Goal: Check status: Check status

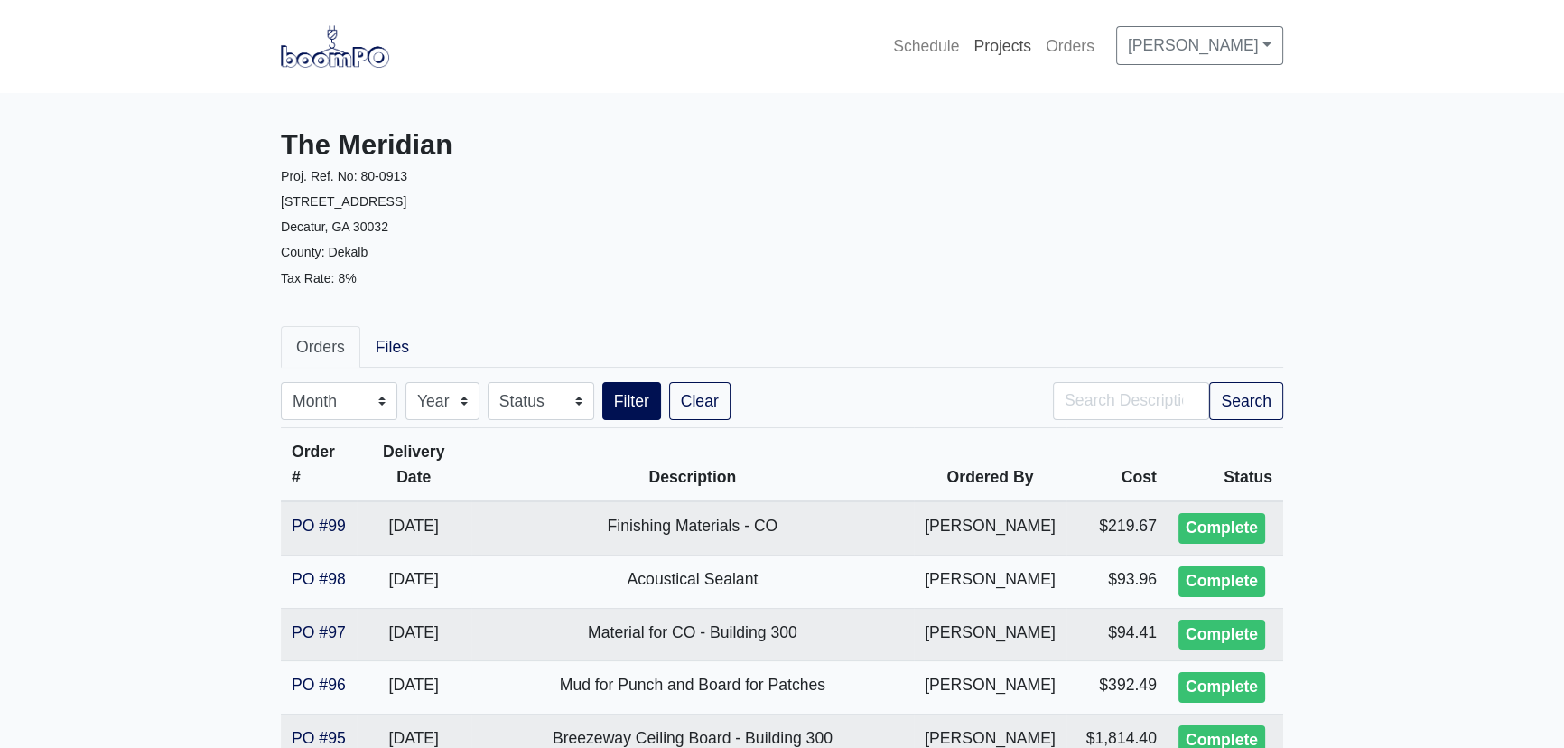
click at [973, 40] on link "Projects" at bounding box center [1002, 46] width 72 height 40
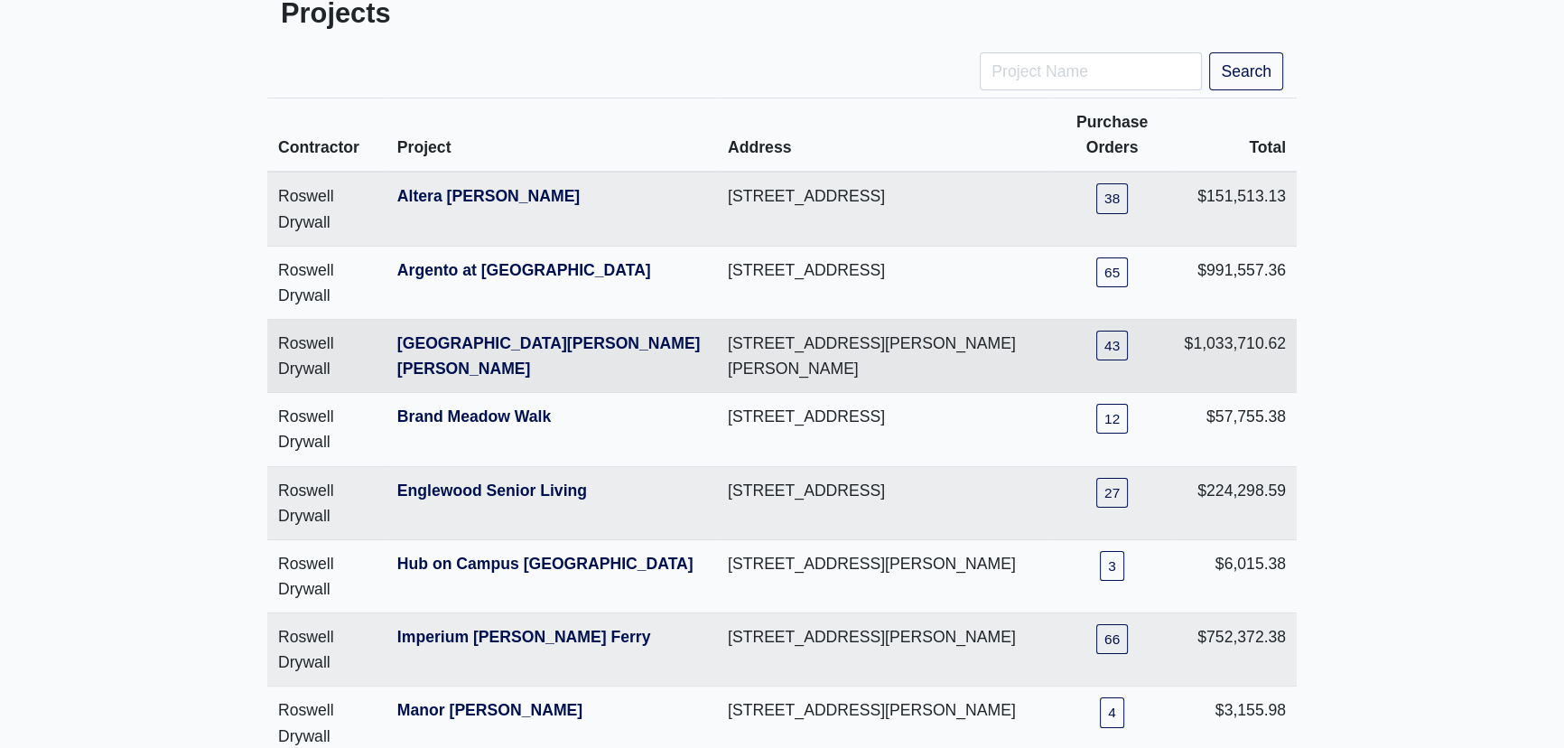
scroll to position [246, 0]
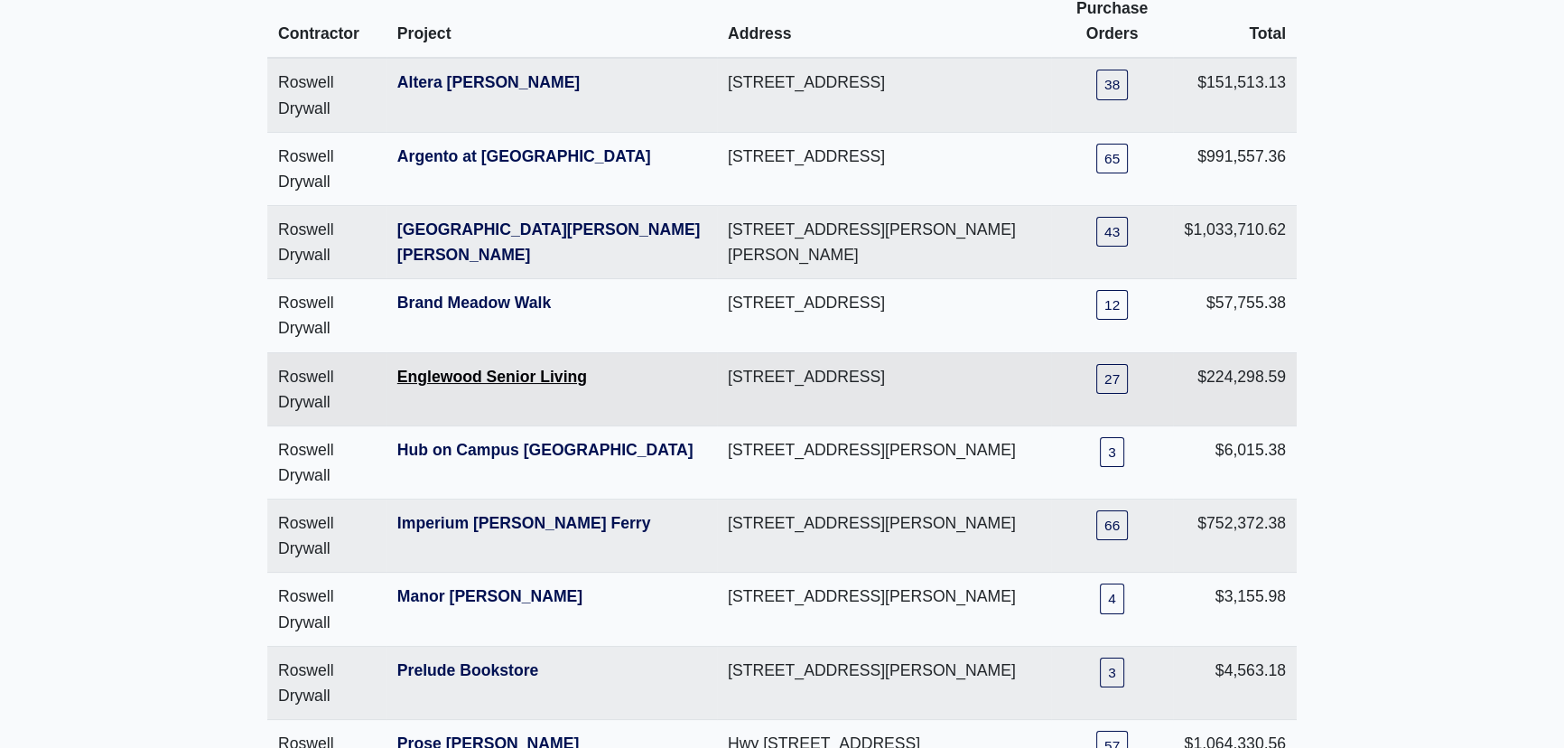
click at [454, 370] on link "Englewood Senior Living" at bounding box center [492, 377] width 190 height 18
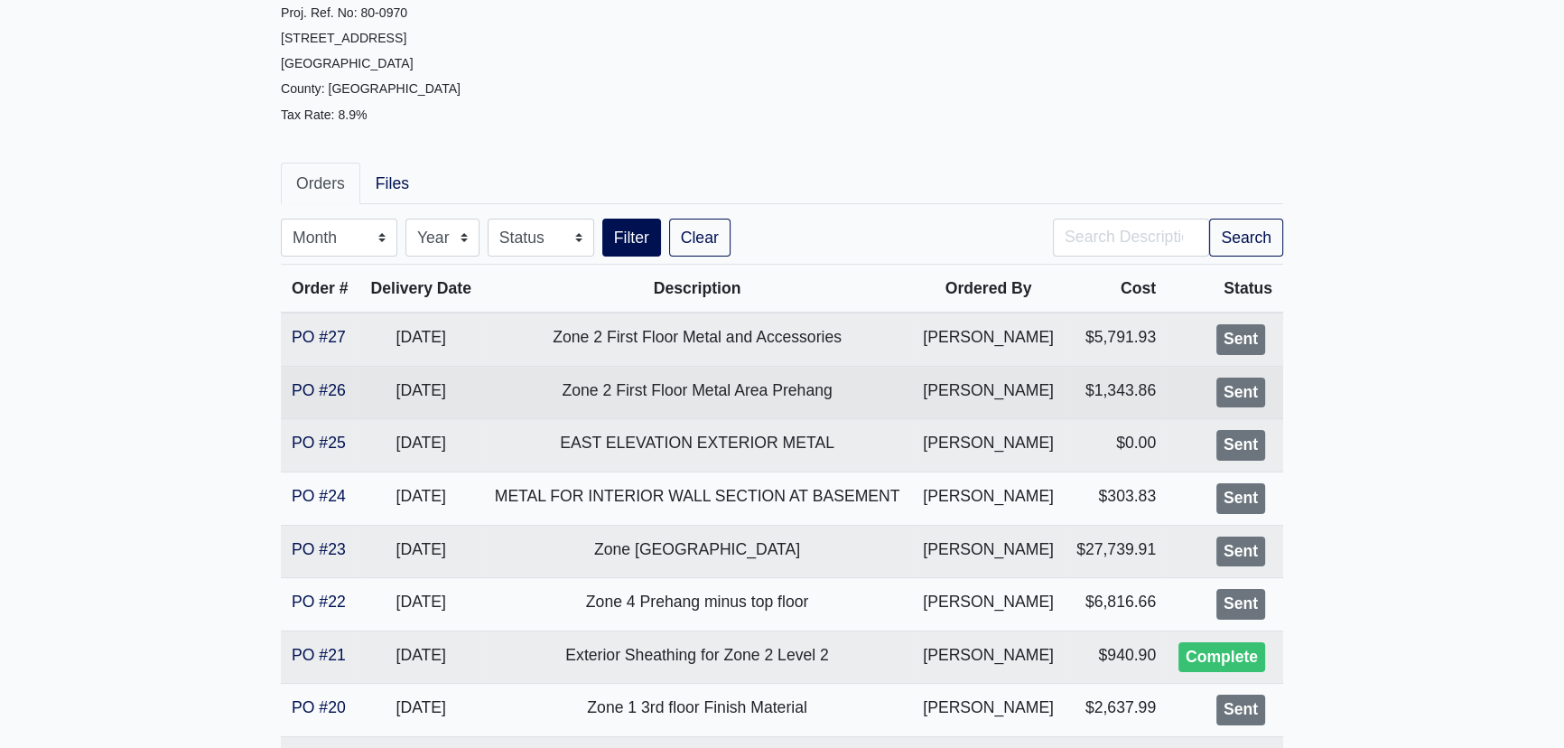
scroll to position [246, 0]
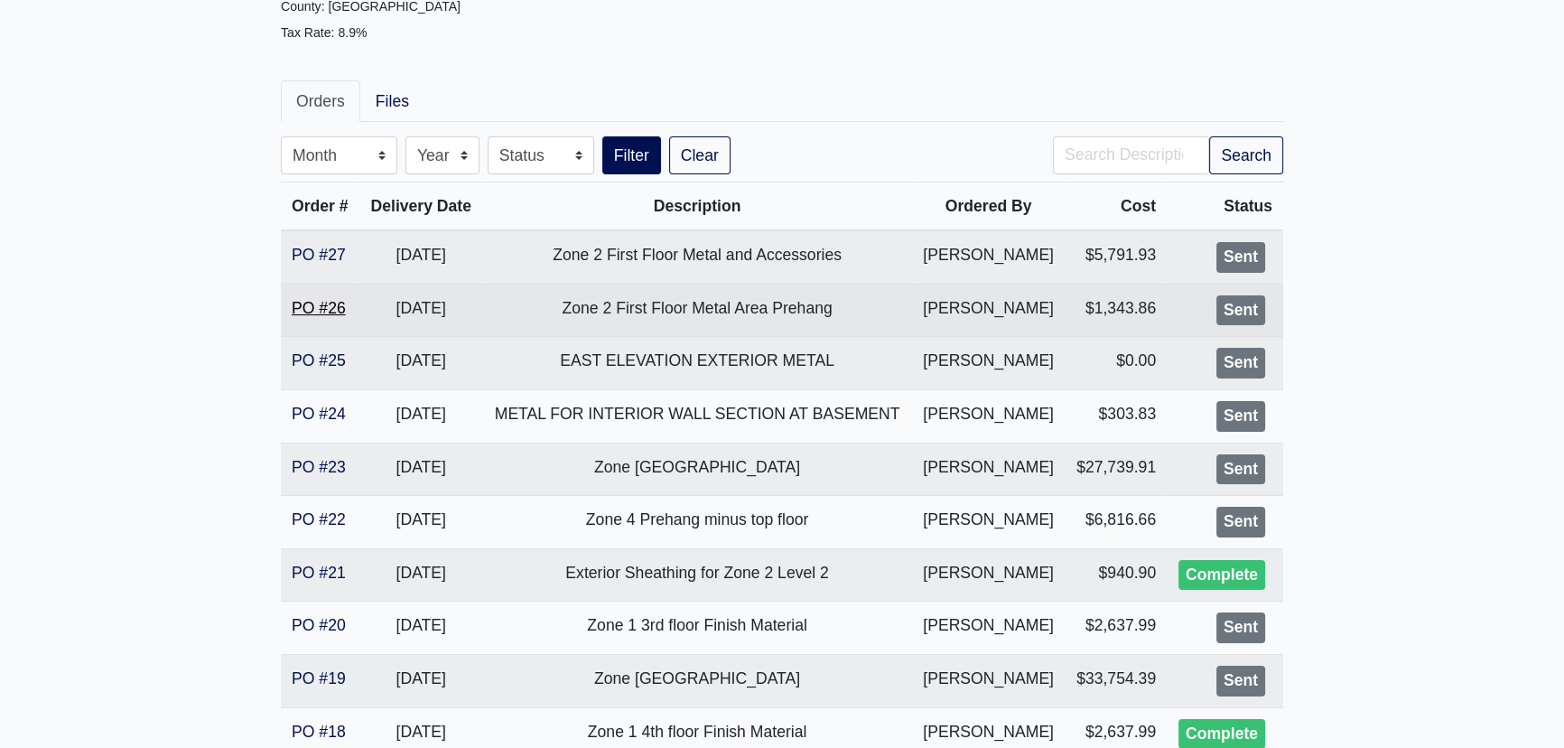
click at [316, 313] on link "PO #26" at bounding box center [319, 308] width 54 height 18
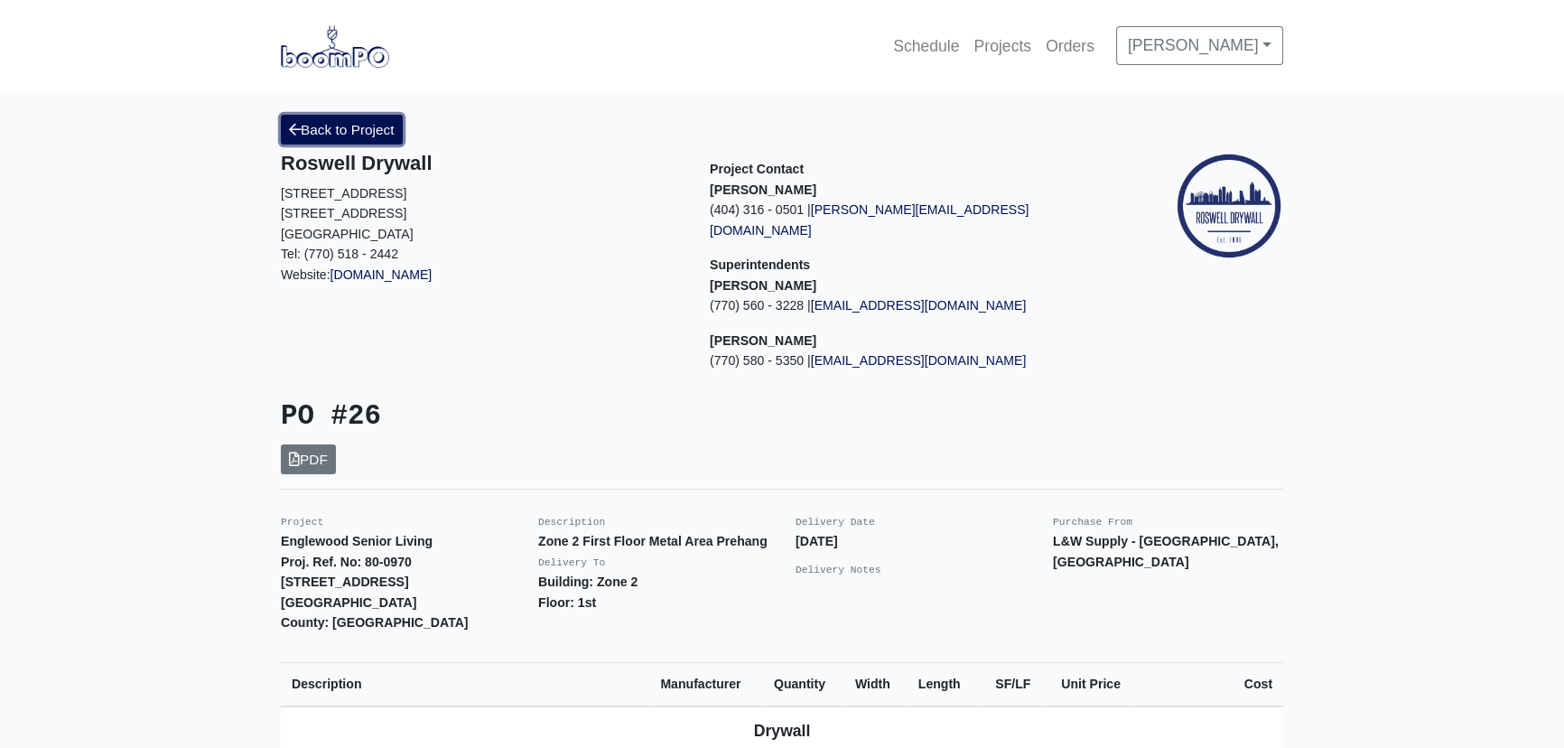
click at [367, 137] on link "Back to Project" at bounding box center [342, 130] width 122 height 30
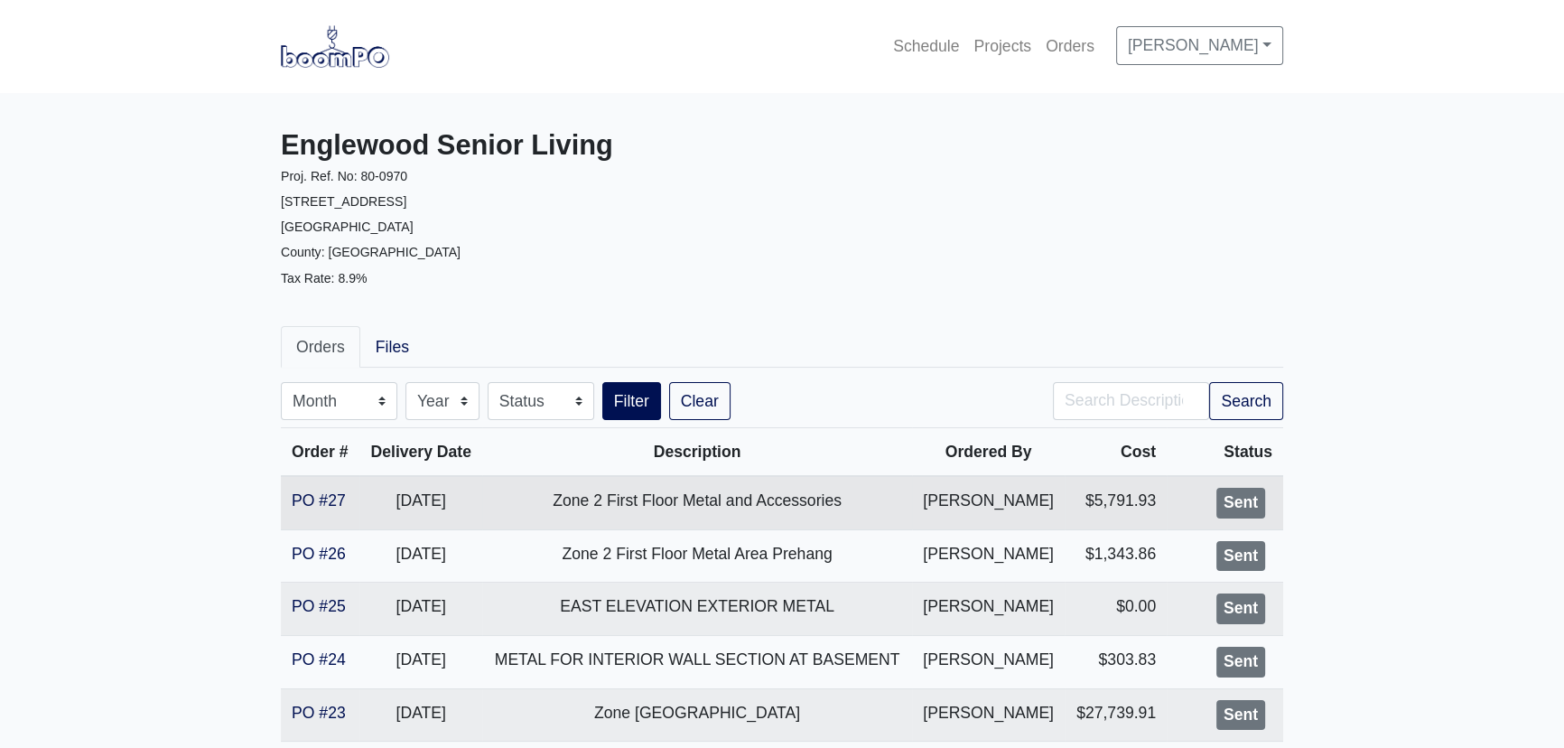
scroll to position [81, 0]
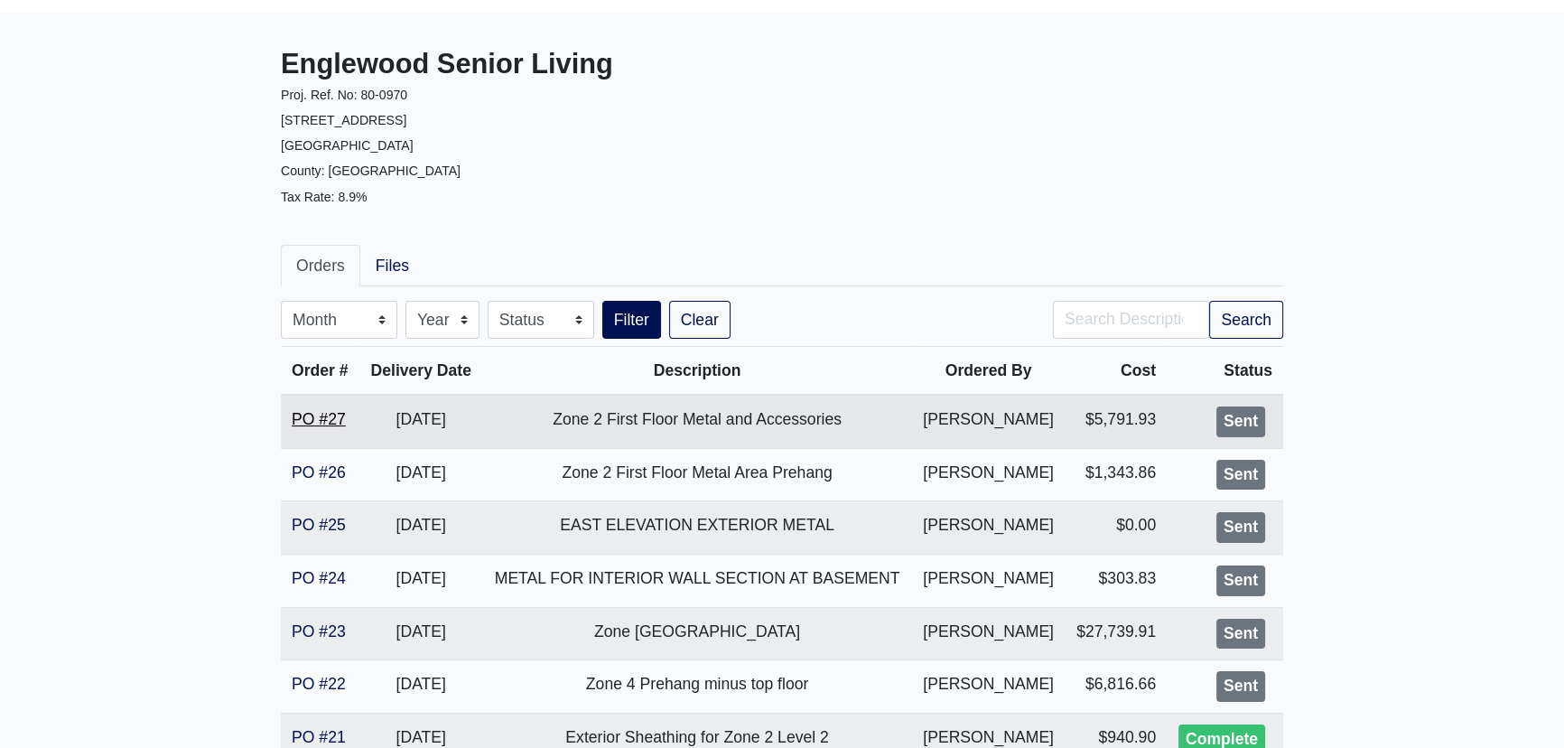
click at [314, 414] on link "PO #27" at bounding box center [319, 419] width 54 height 18
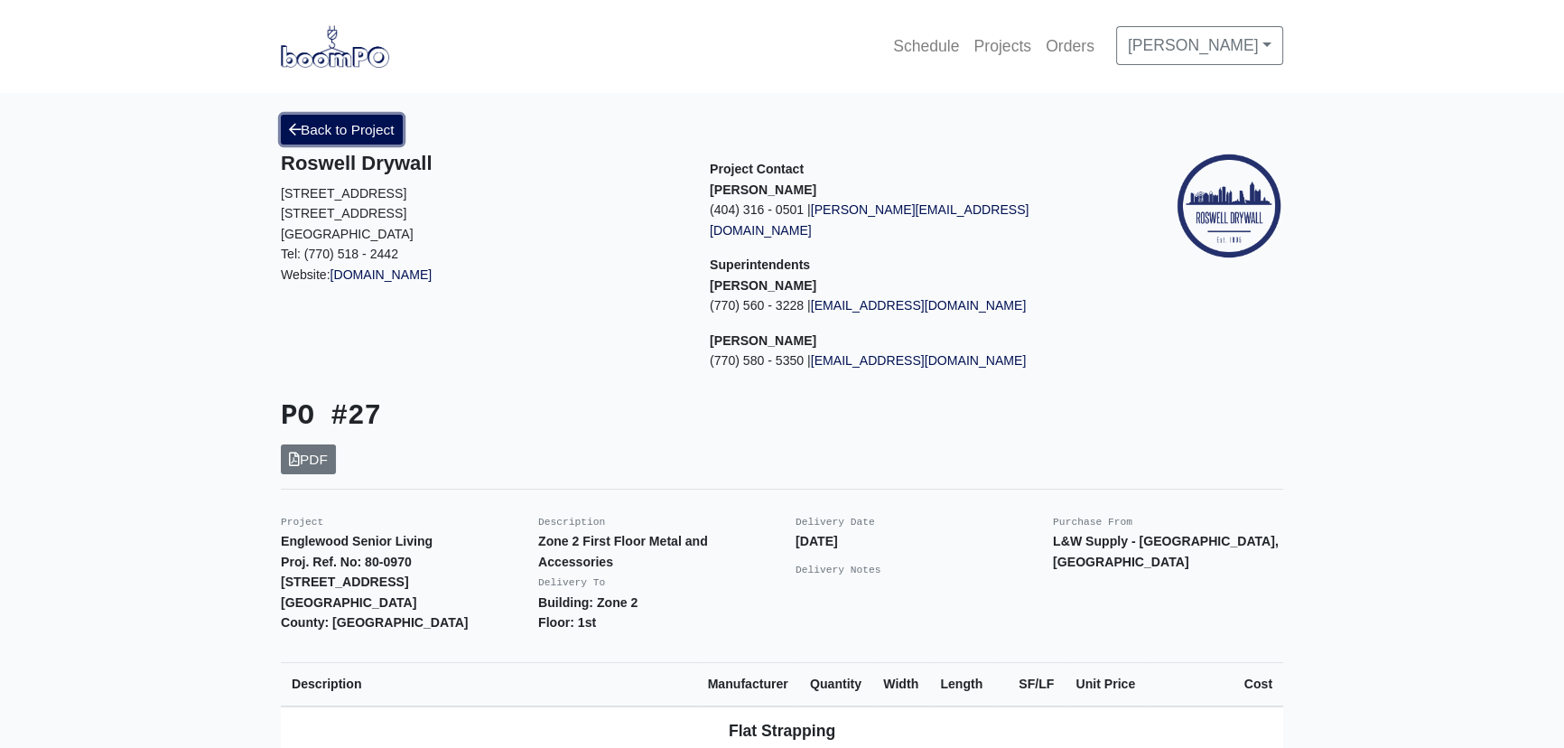
click at [358, 115] on link "Back to Project" at bounding box center [342, 130] width 122 height 30
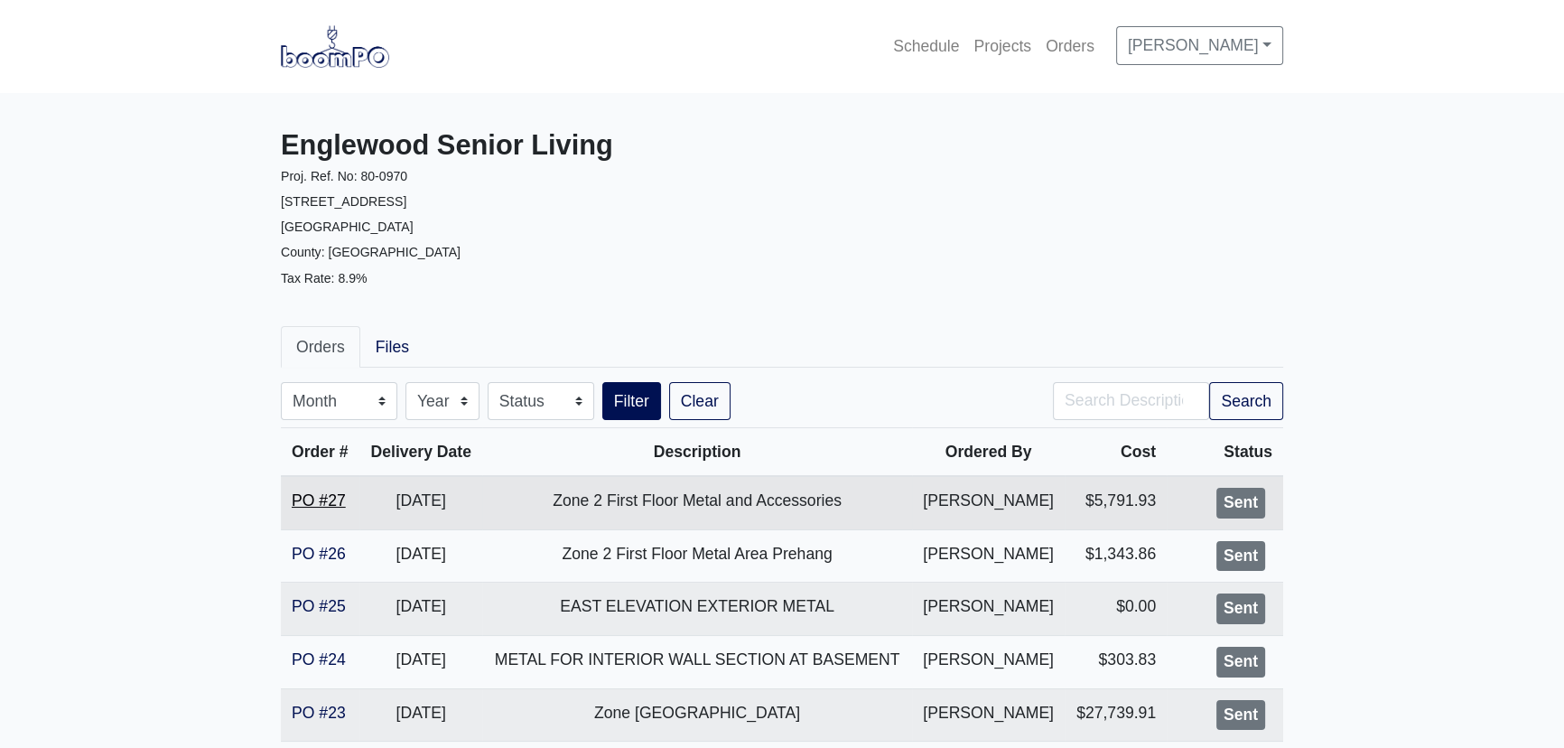
click at [310, 500] on link "PO #27" at bounding box center [319, 500] width 54 height 18
click at [310, 602] on link "PO #25" at bounding box center [319, 606] width 54 height 18
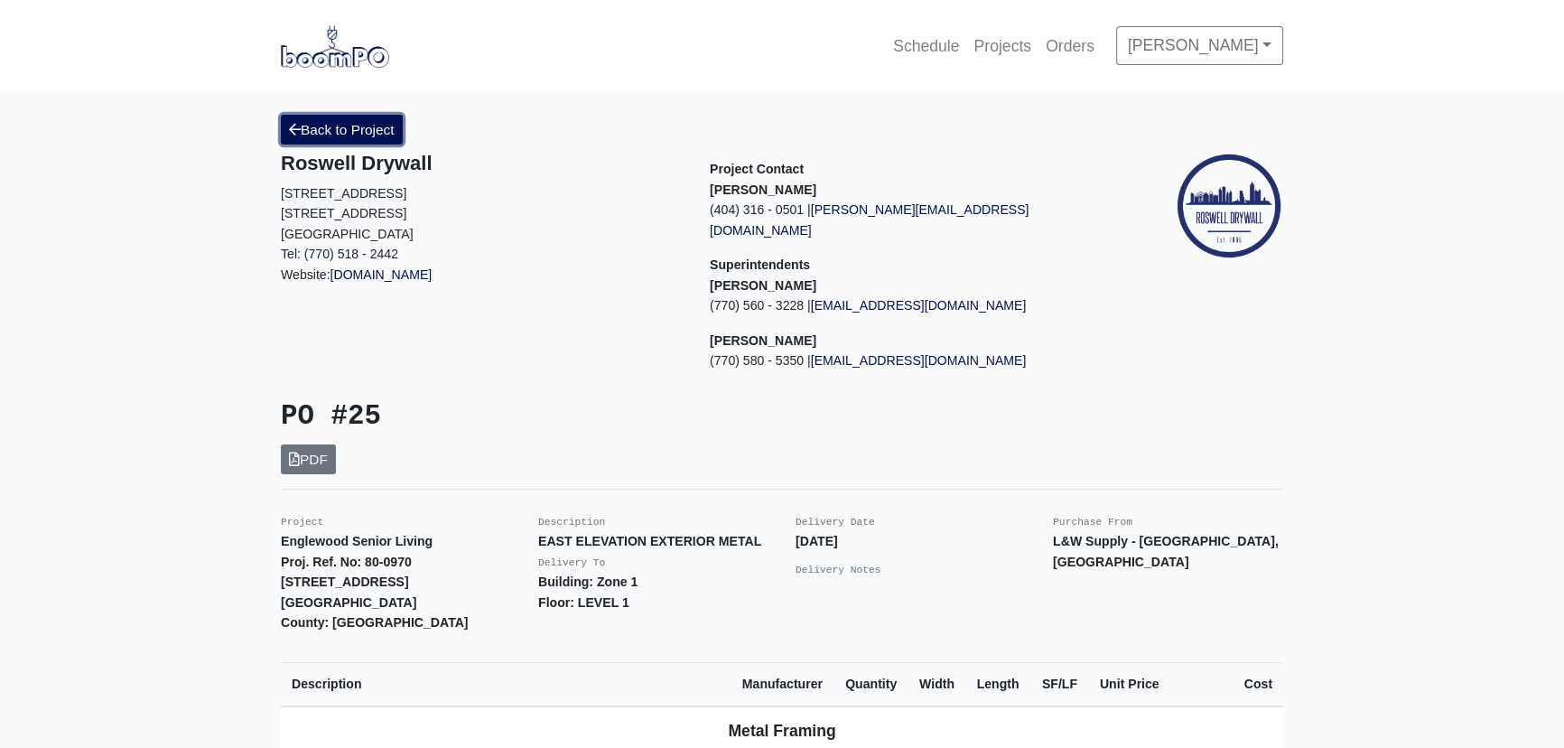
click at [340, 121] on link "Back to Project" at bounding box center [342, 130] width 122 height 30
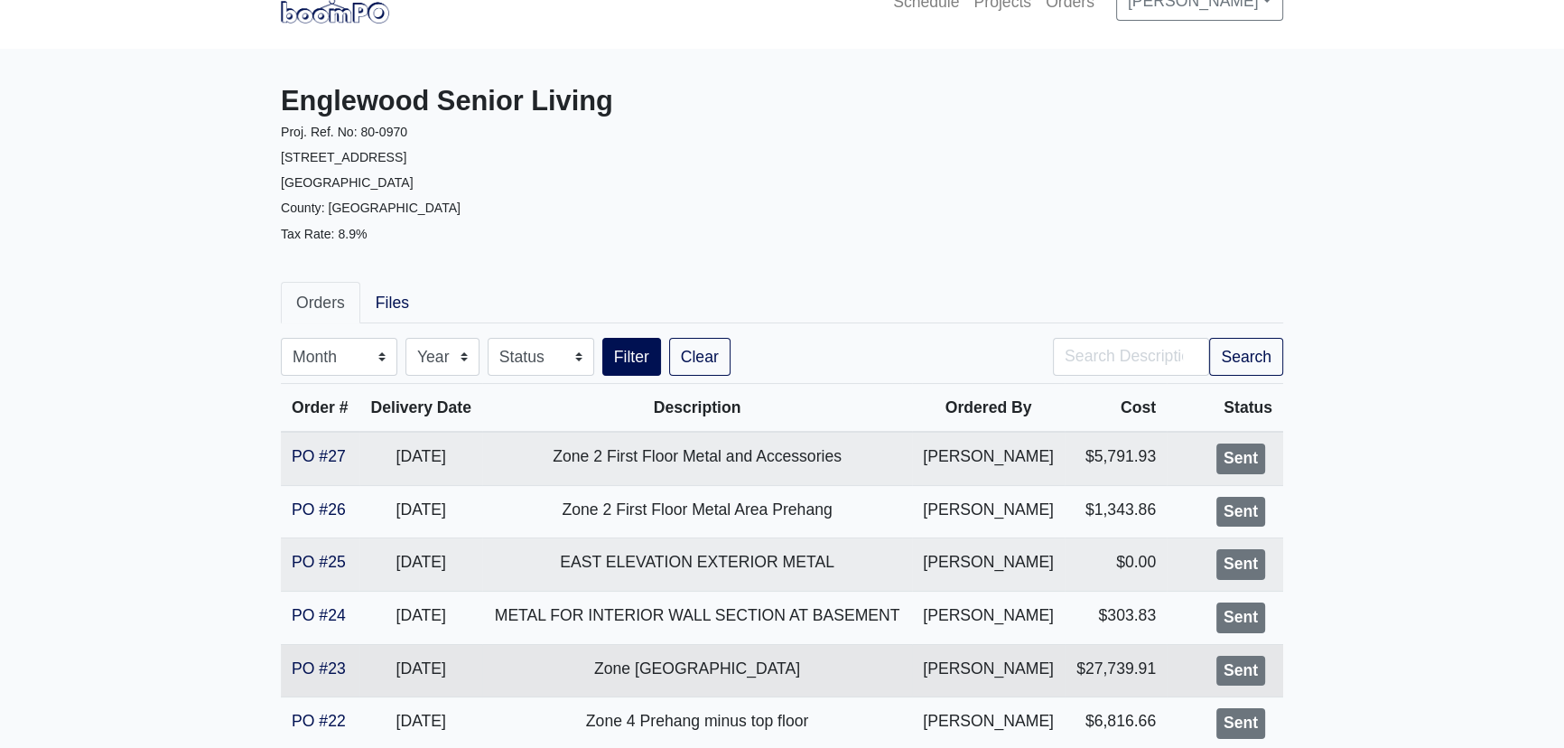
scroll to position [81, 0]
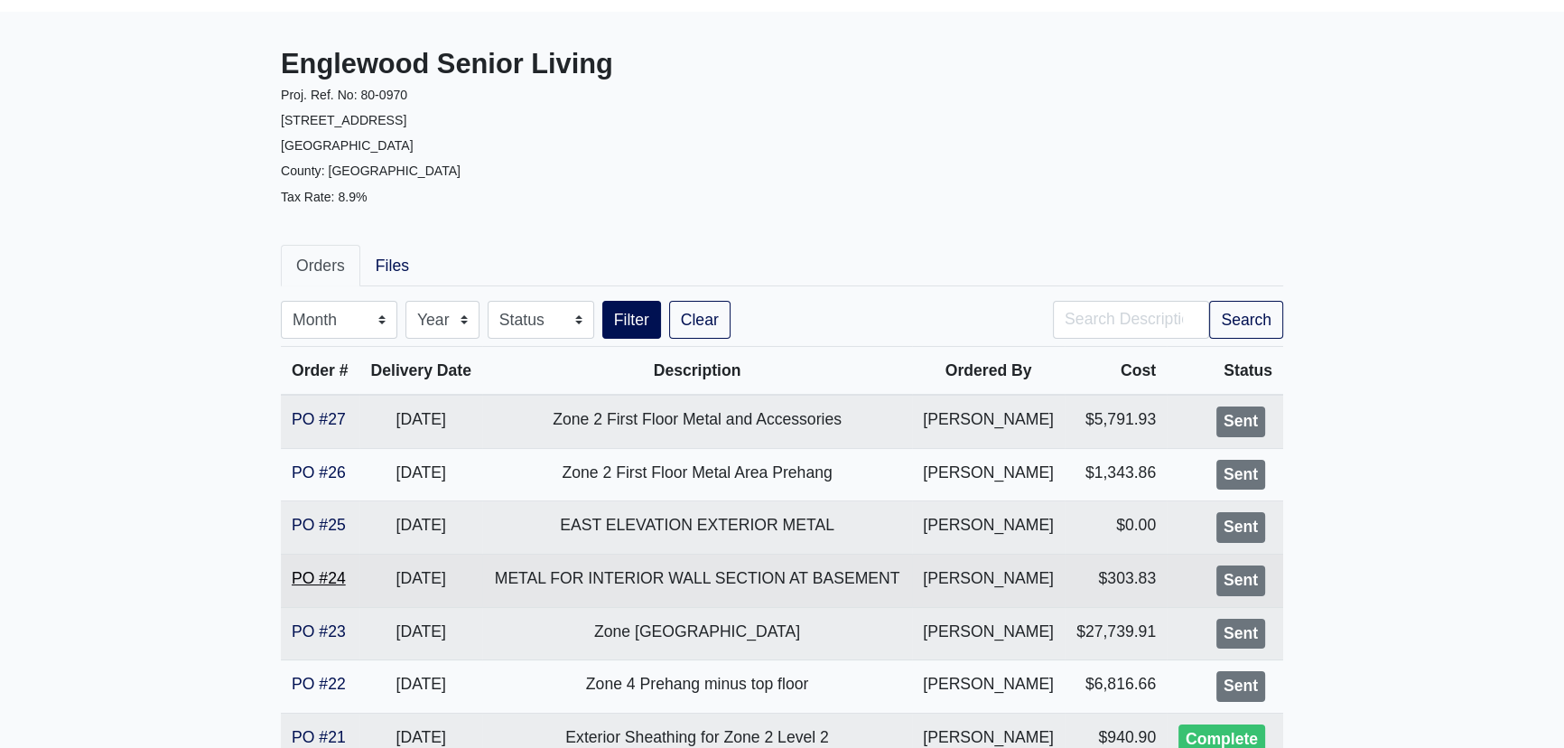
click at [321, 582] on link "PO #24" at bounding box center [319, 578] width 54 height 18
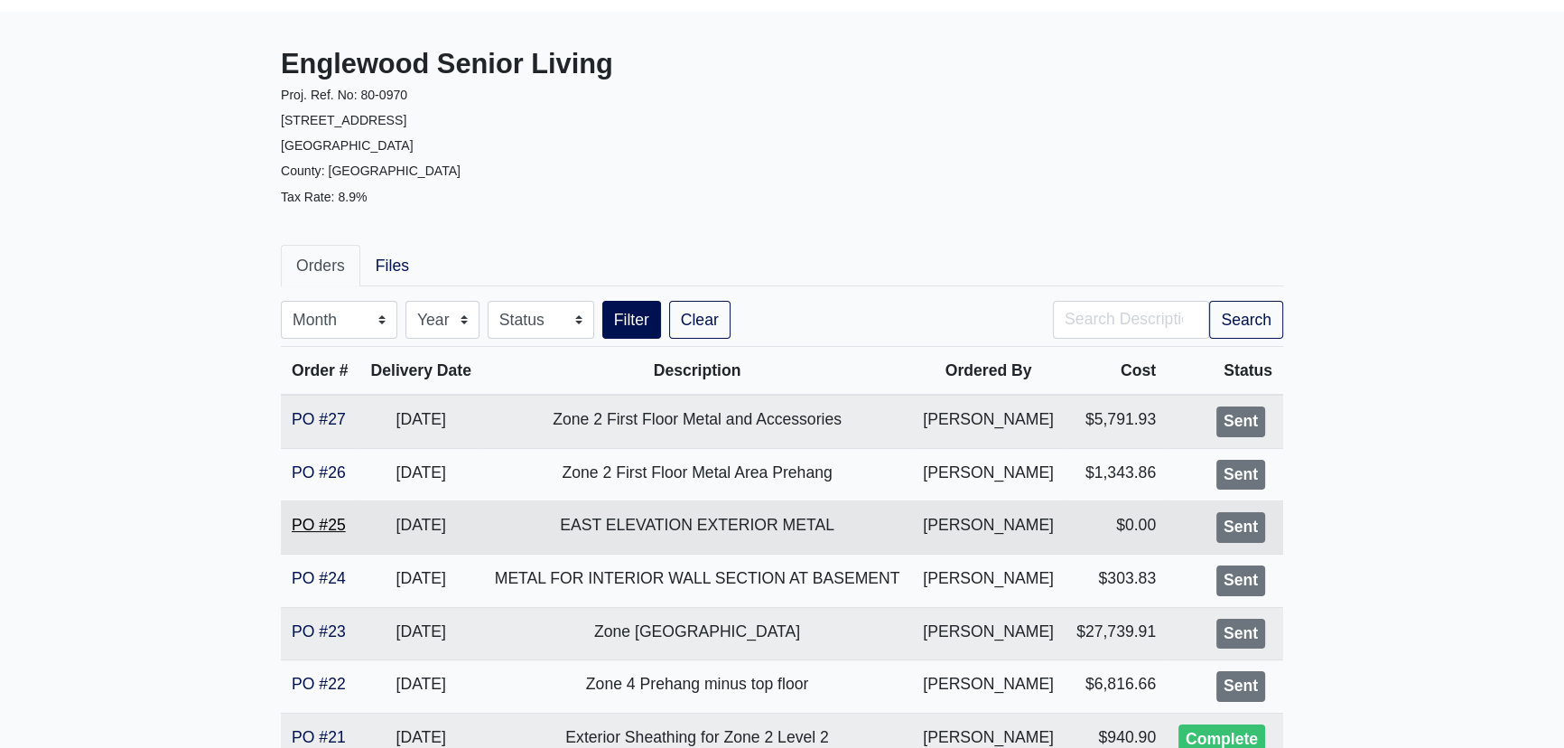
click at [313, 516] on link "PO #25" at bounding box center [319, 525] width 54 height 18
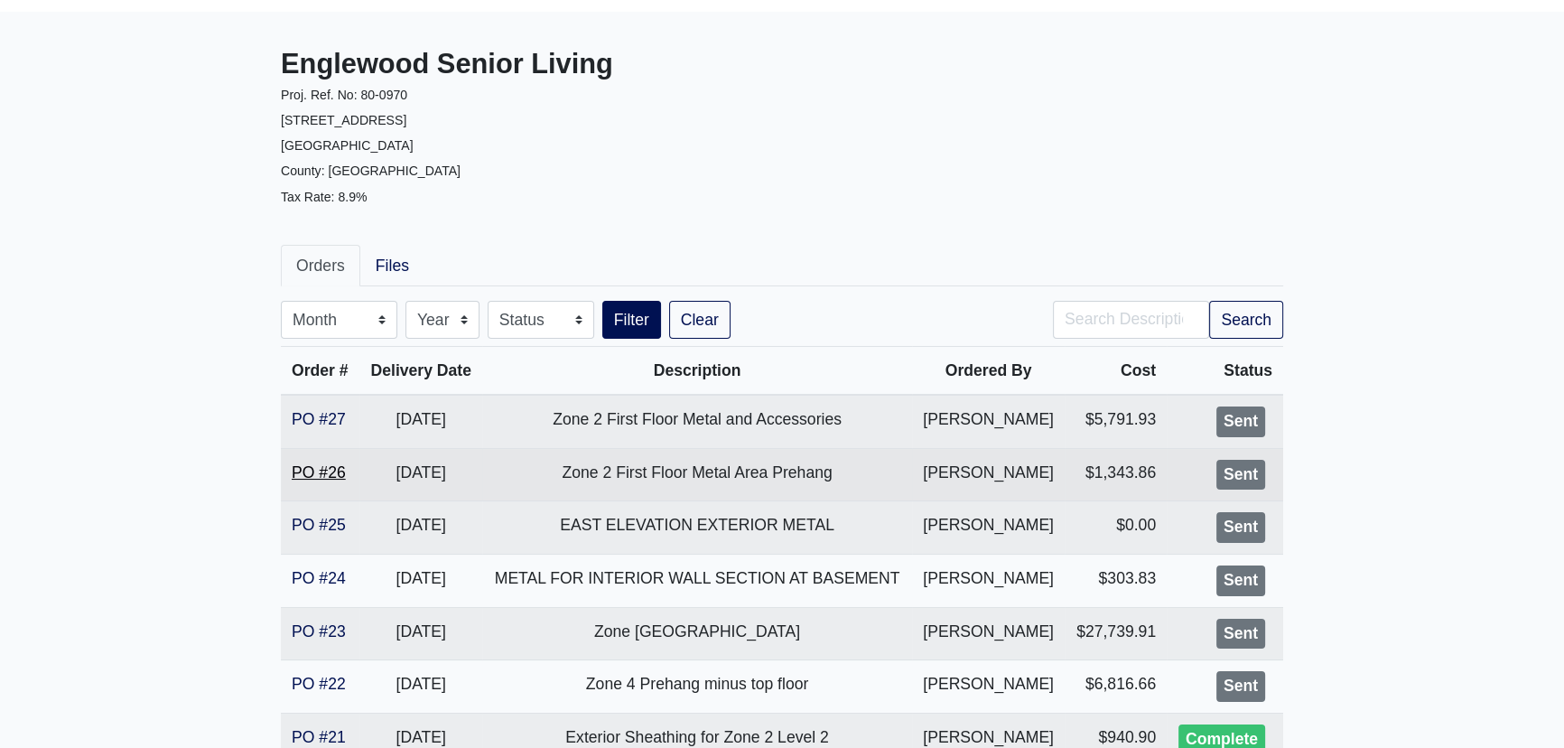
click at [320, 463] on link "PO #26" at bounding box center [319, 472] width 54 height 18
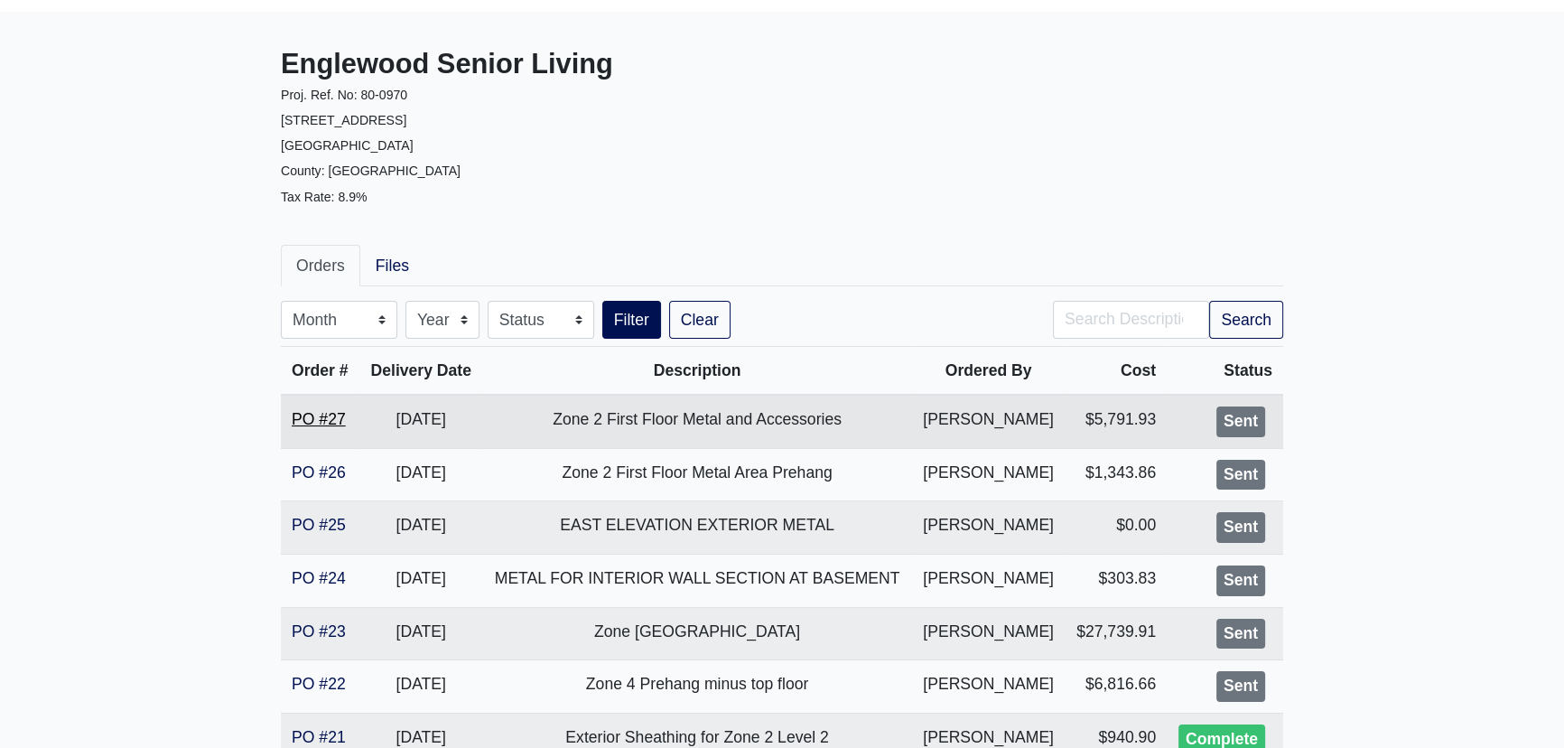
click at [332, 421] on link "PO #27" at bounding box center [319, 419] width 54 height 18
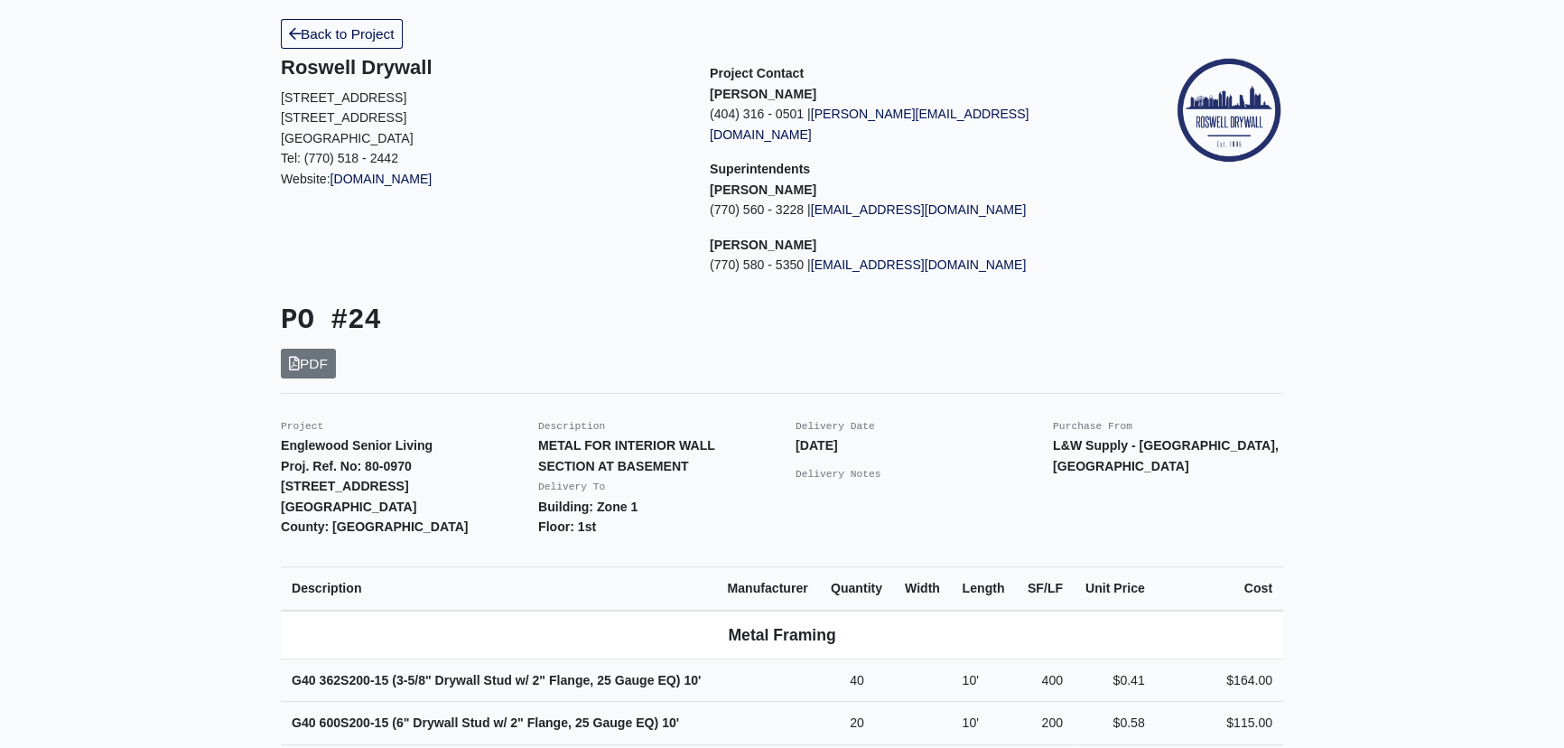
scroll to position [246, 0]
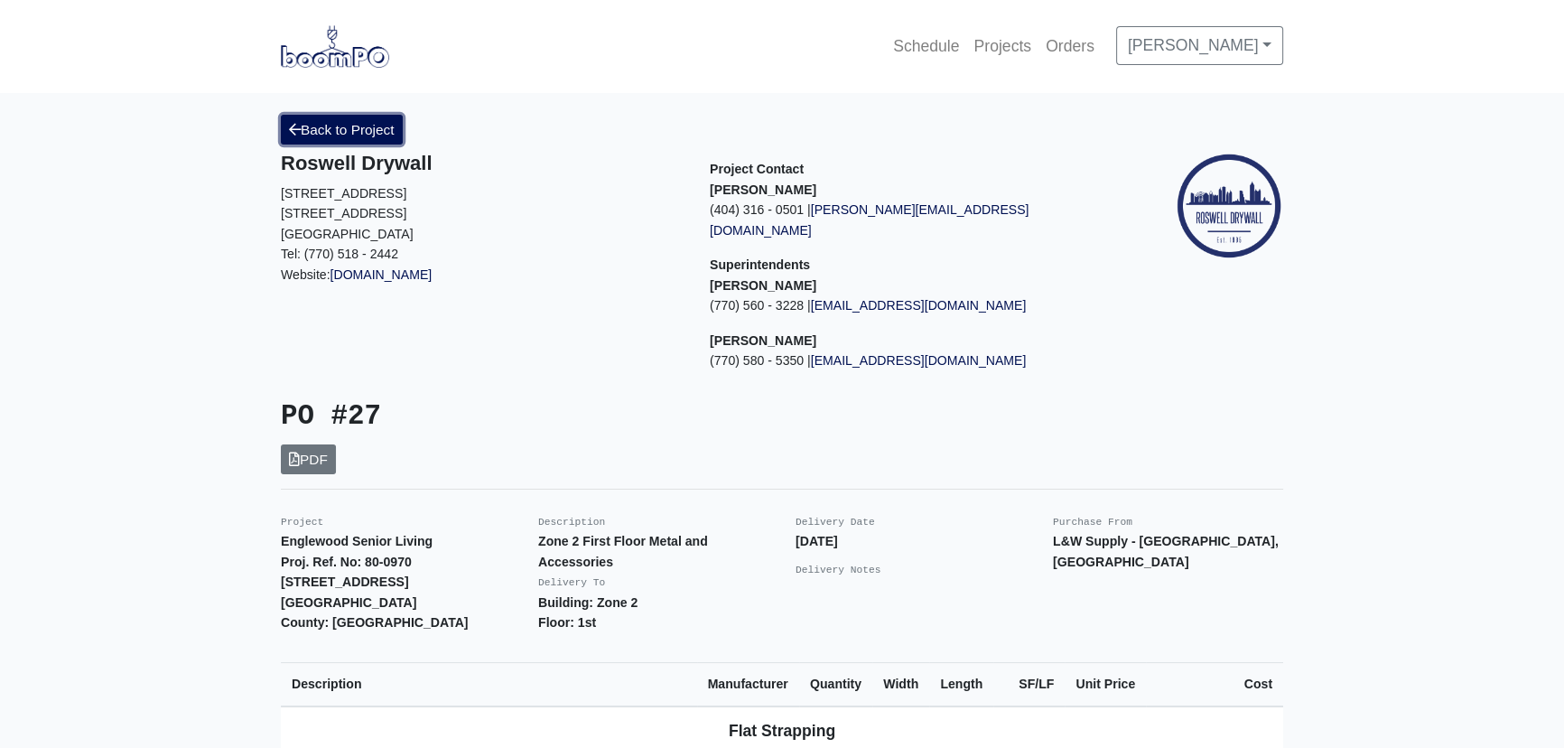
click at [343, 132] on link "Back to Project" at bounding box center [342, 130] width 122 height 30
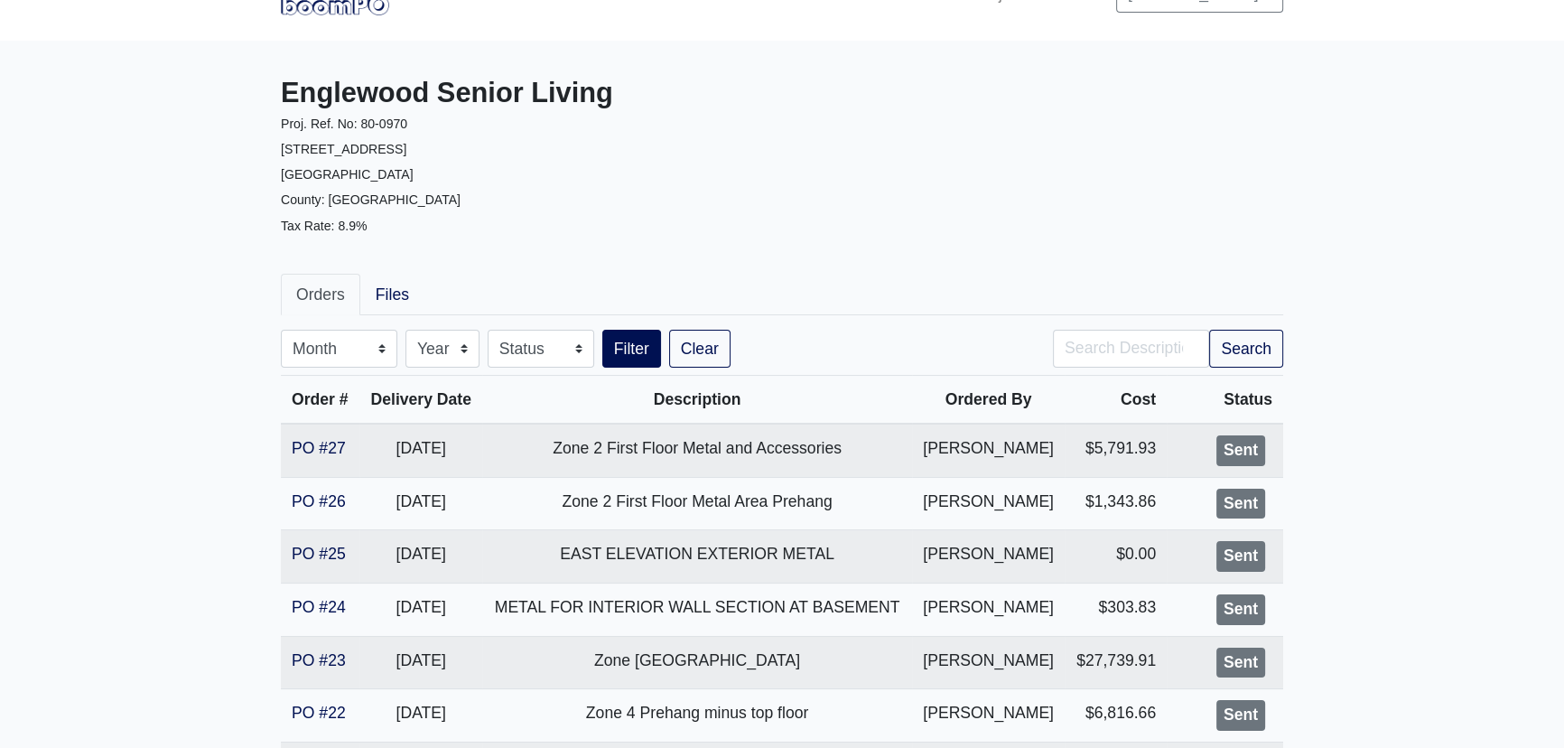
scroll to position [81, 0]
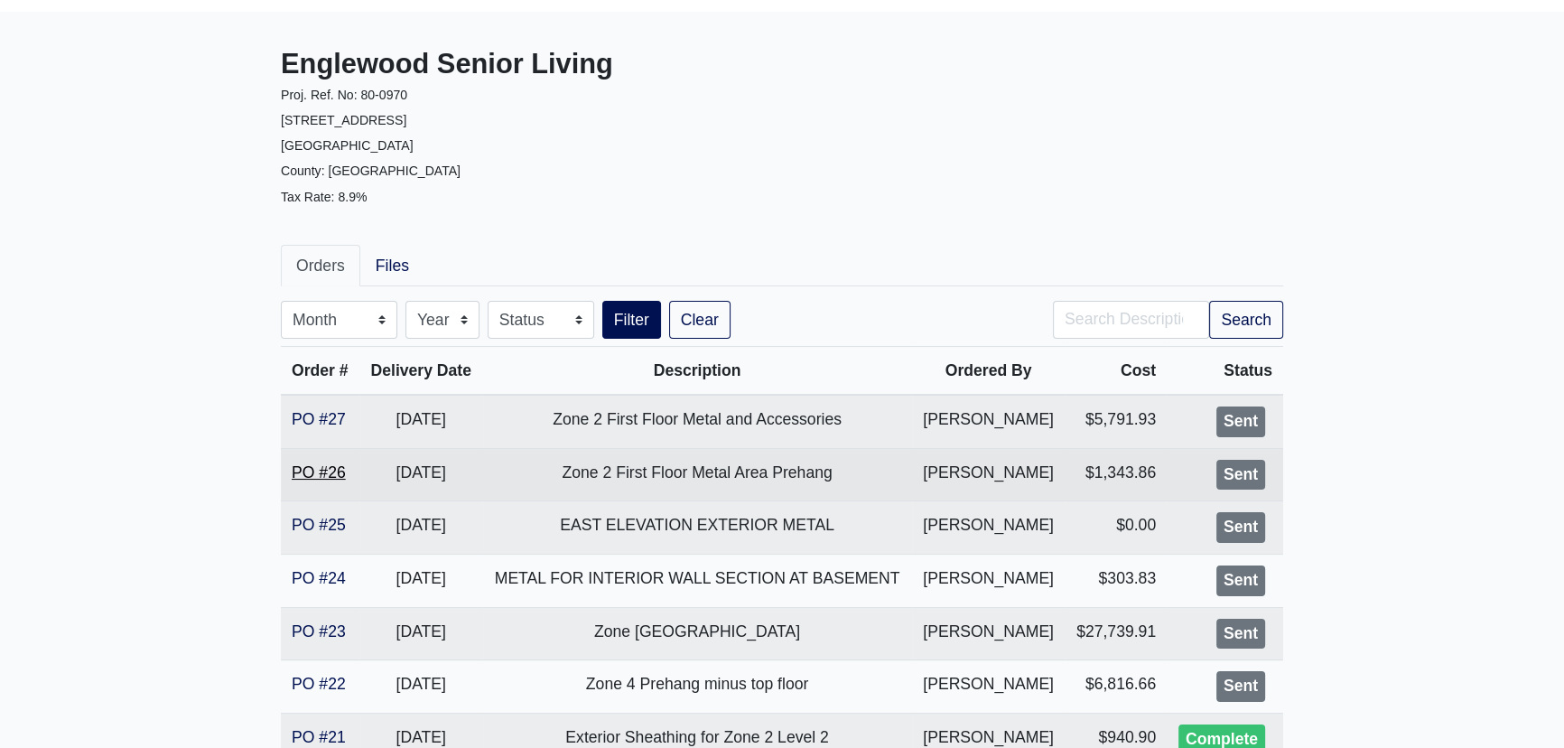
click at [325, 470] on link "PO #26" at bounding box center [319, 472] width 54 height 18
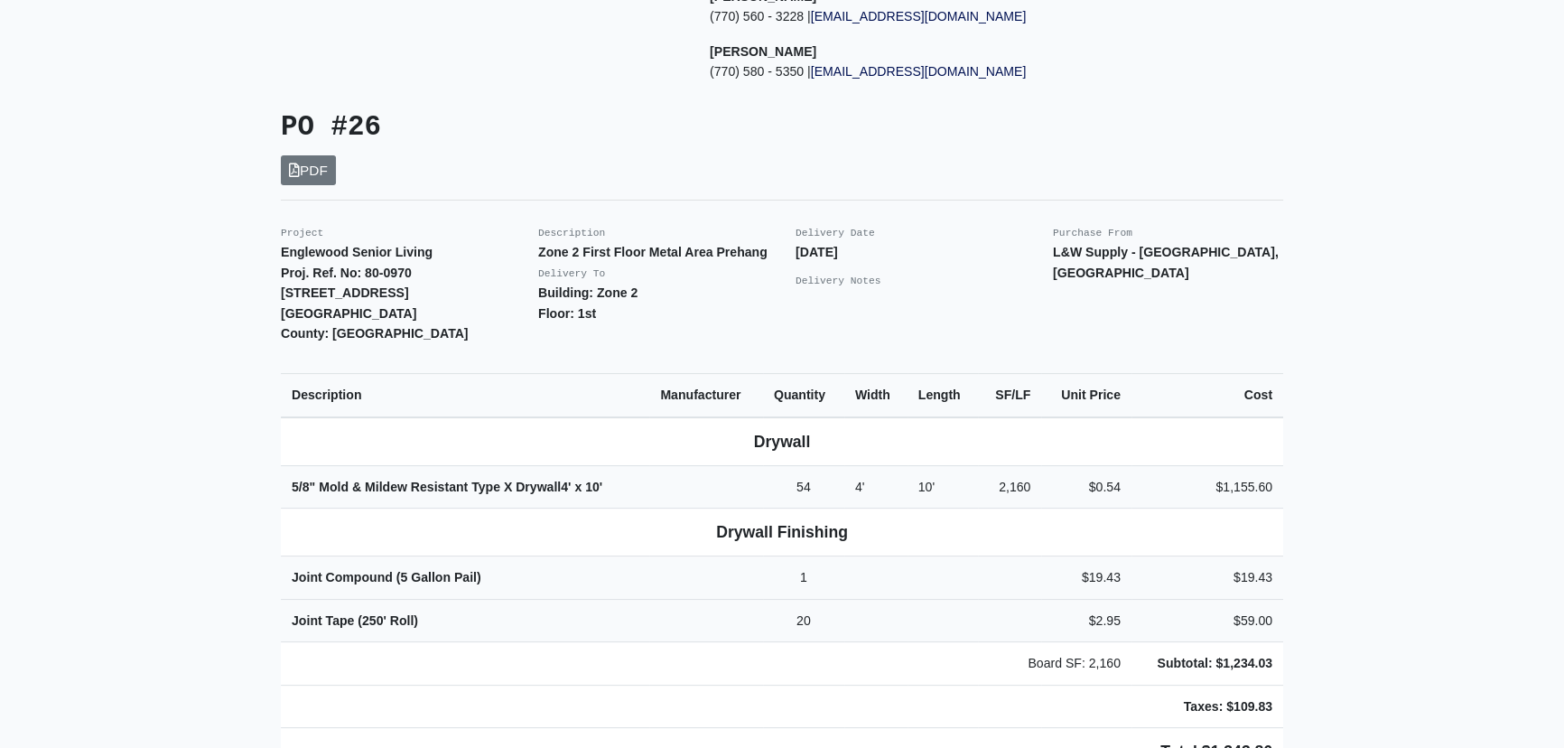
scroll to position [81, 0]
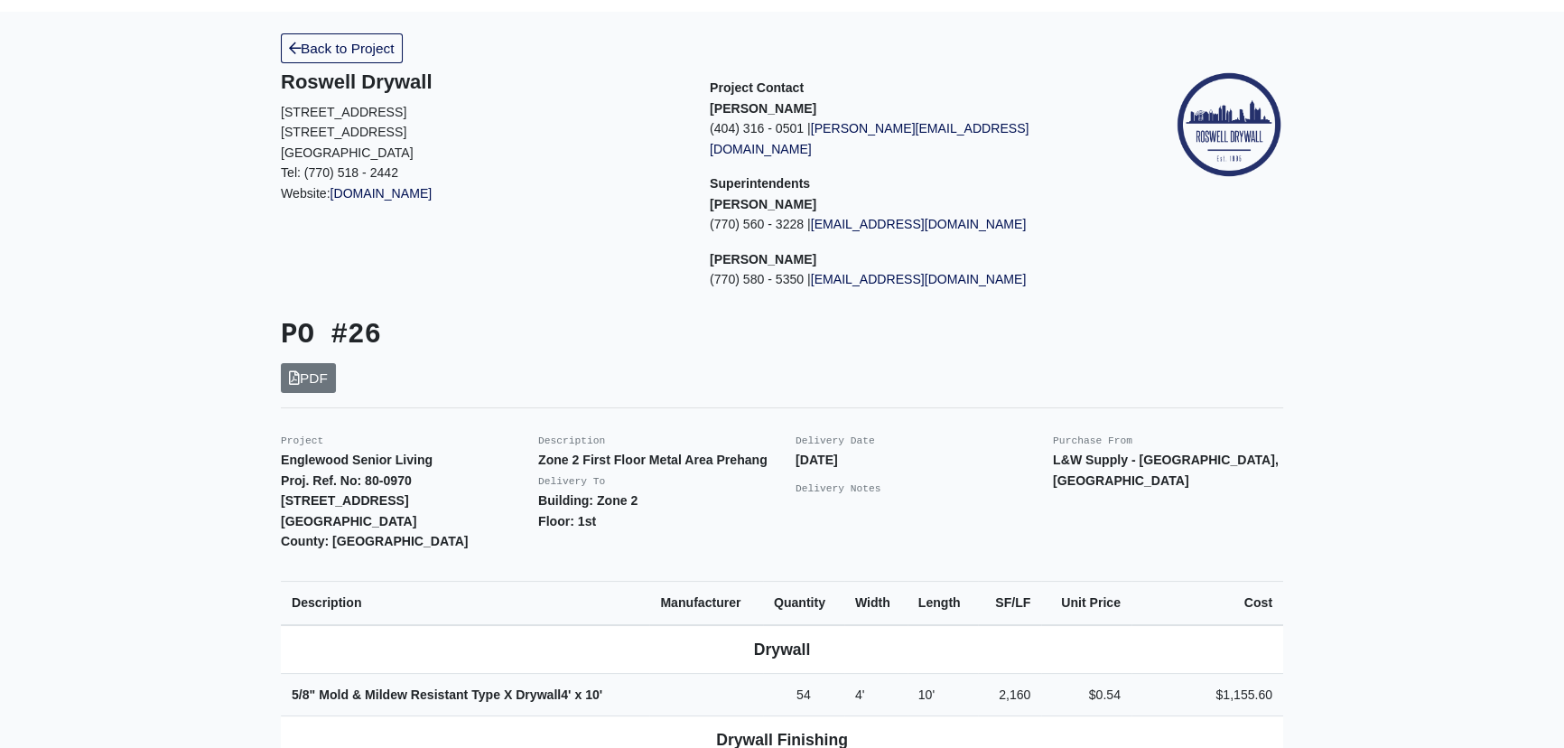
click at [524, 328] on h3 "PO #26" at bounding box center [525, 335] width 488 height 33
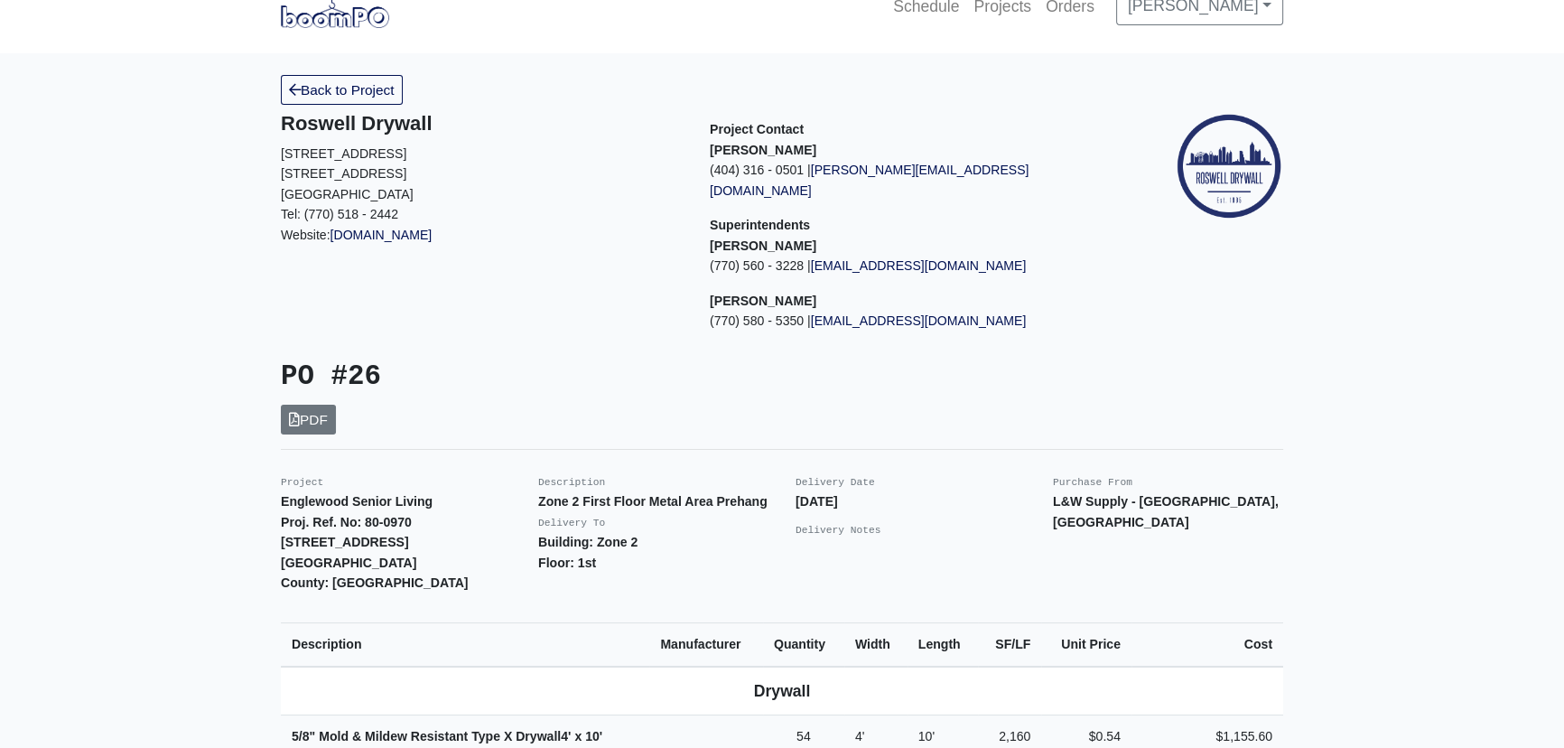
scroll to position [0, 0]
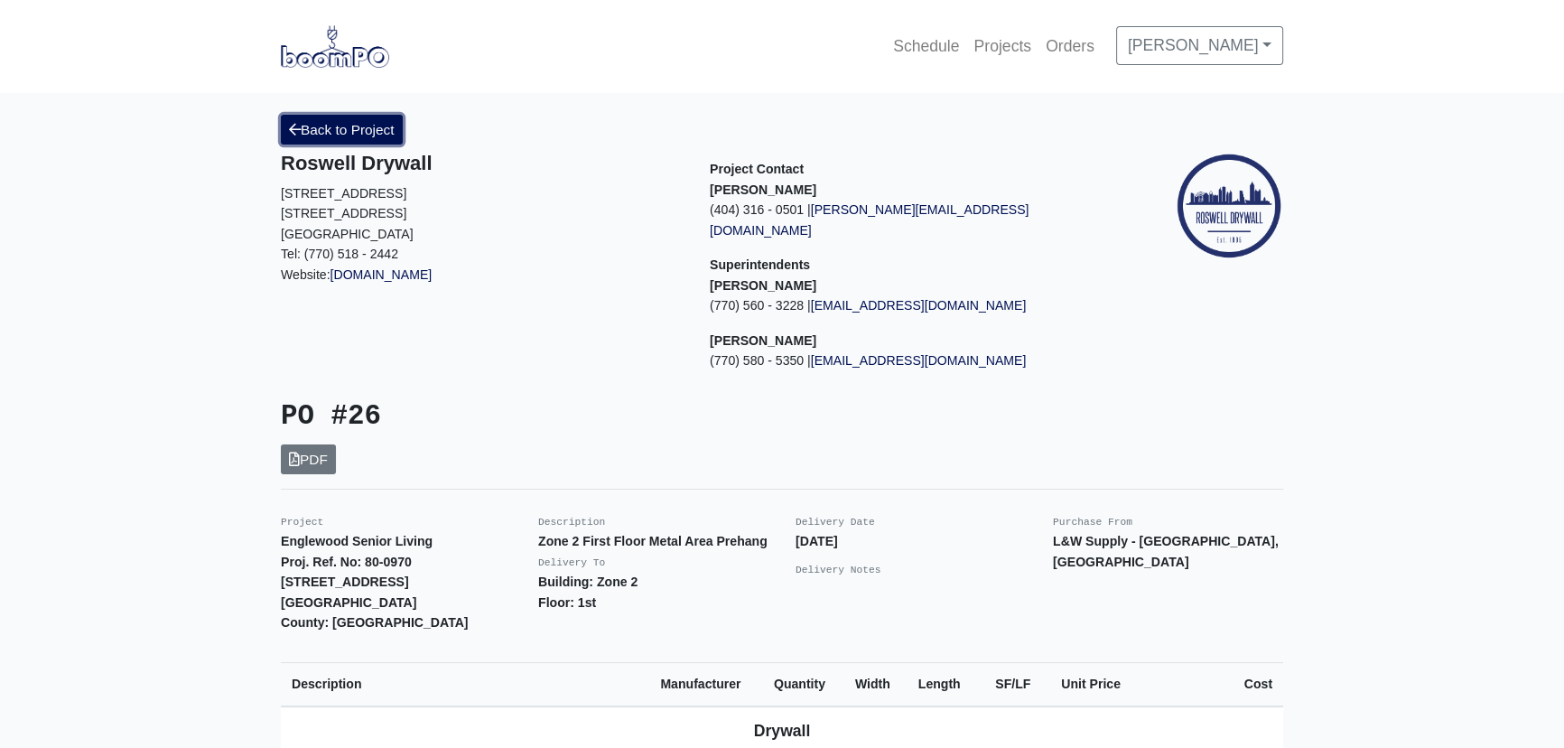
click at [387, 127] on link "Back to Project" at bounding box center [342, 130] width 122 height 30
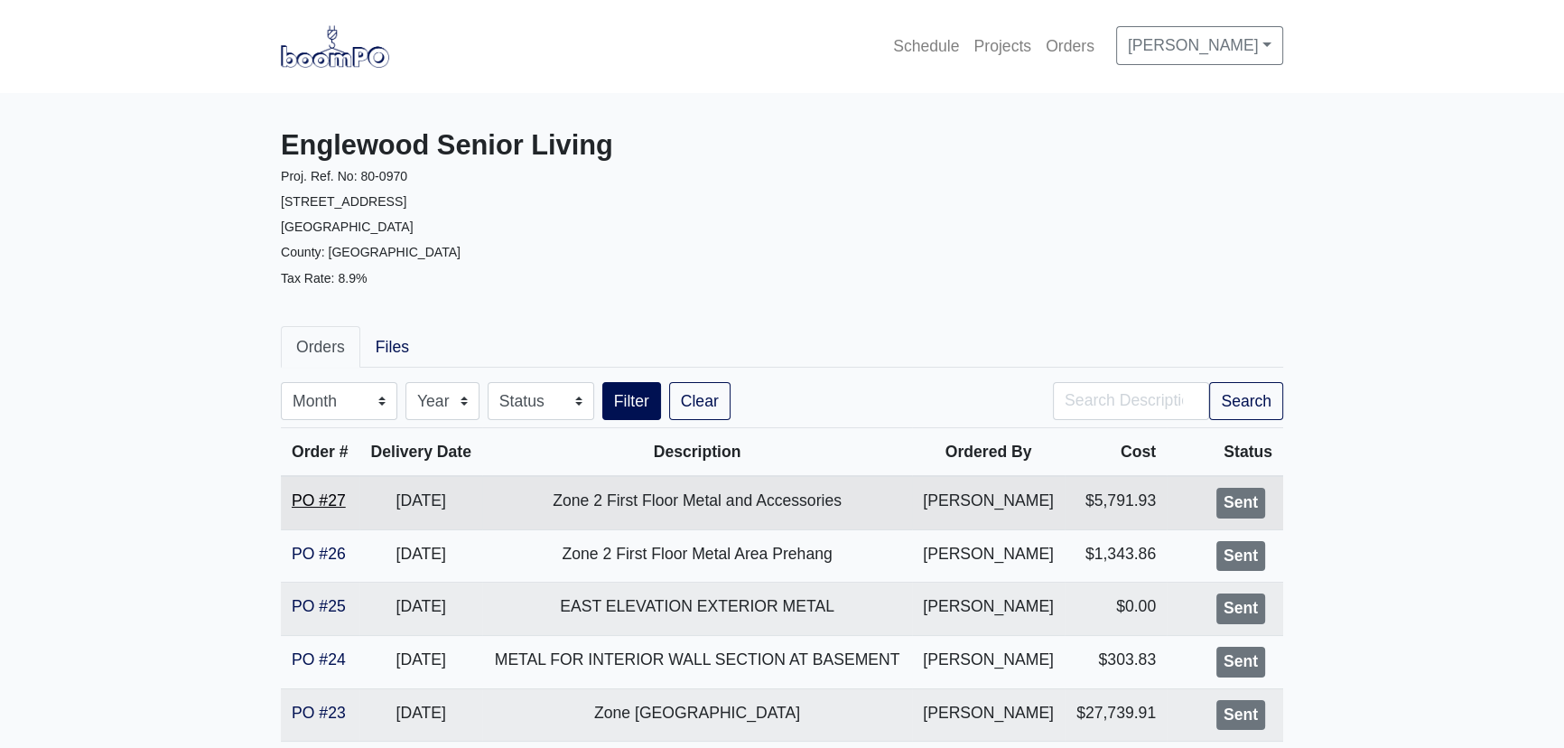
click at [324, 501] on link "PO #27" at bounding box center [319, 500] width 54 height 18
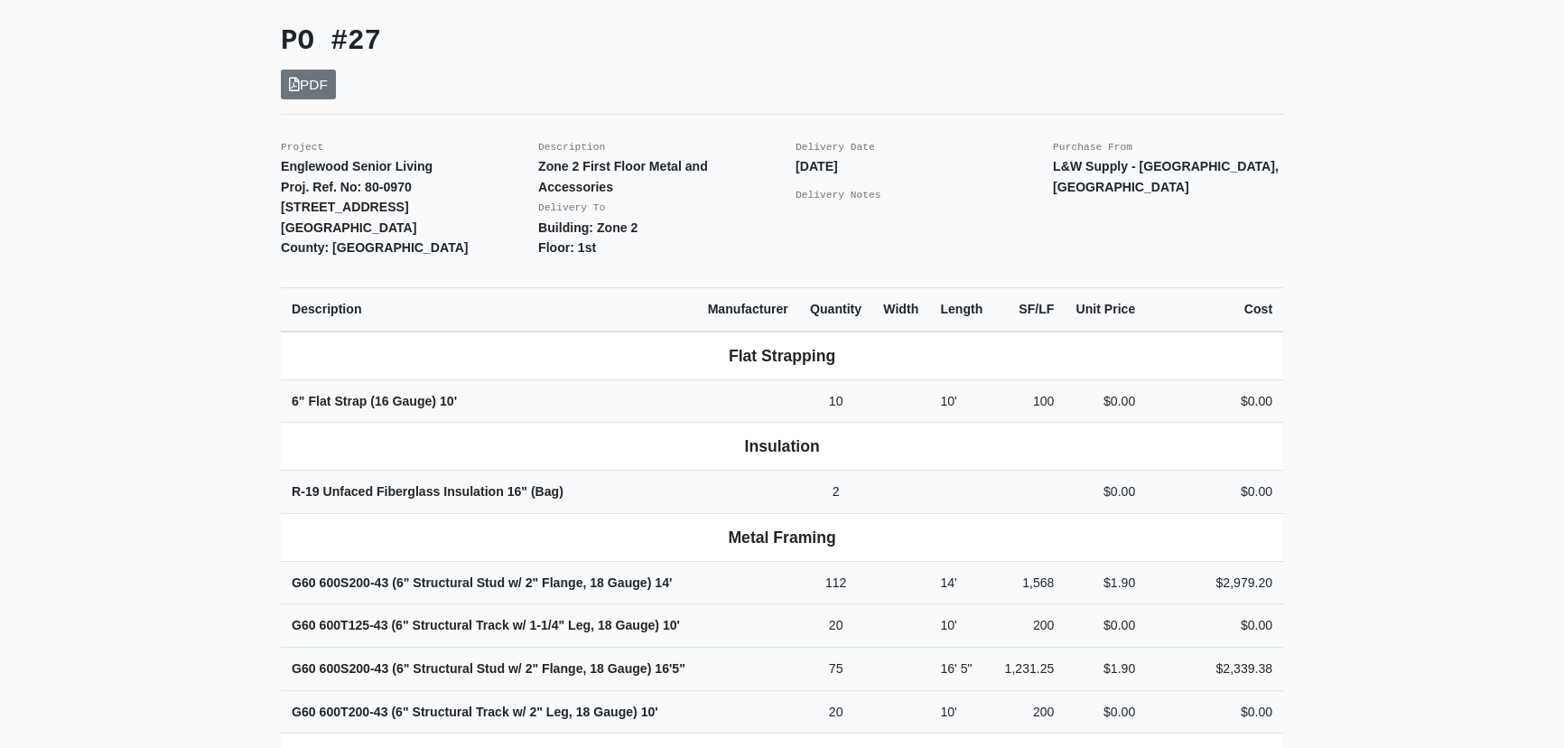
scroll to position [182, 0]
